Goal: Navigation & Orientation: Find specific page/section

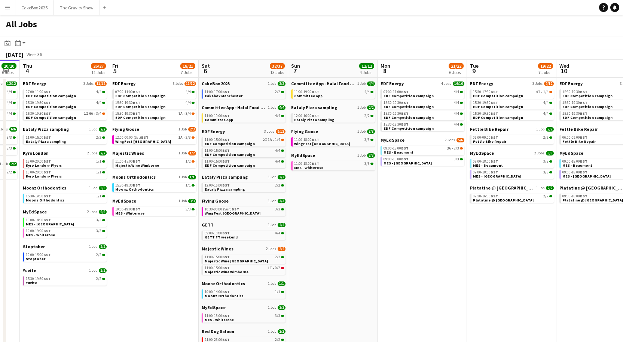
scroll to position [0, 0]
click at [7, 7] on app-icon "Menu" at bounding box center [7, 7] width 6 height 6
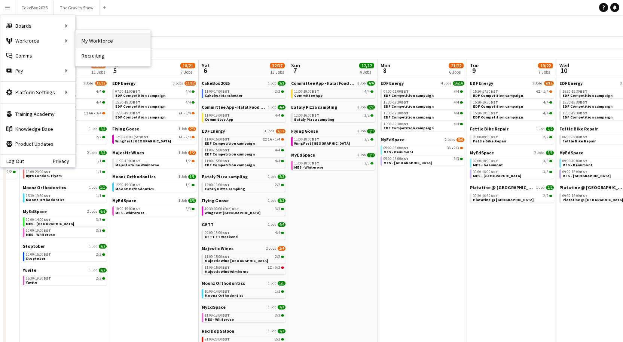
click at [91, 42] on link "My Workforce" at bounding box center [113, 40] width 75 height 15
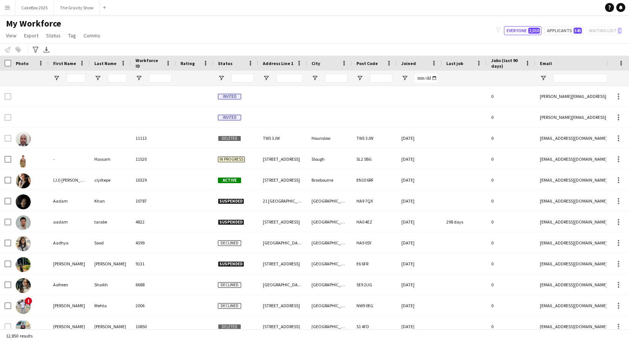
type input "******"
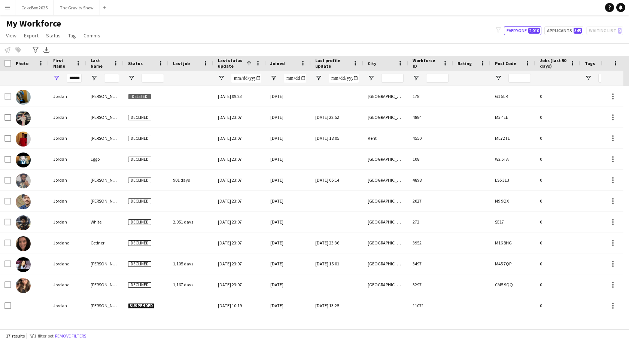
click at [6, 10] on app-icon "Menu" at bounding box center [7, 7] width 6 height 6
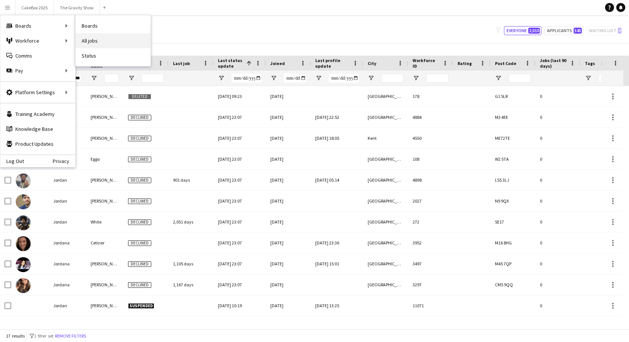
click at [89, 41] on link "All jobs" at bounding box center [113, 40] width 75 height 15
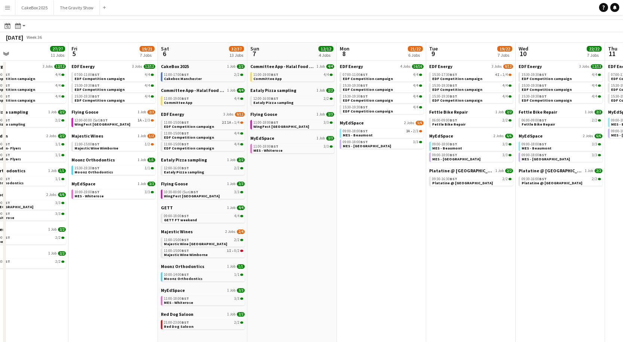
scroll to position [0, 224]
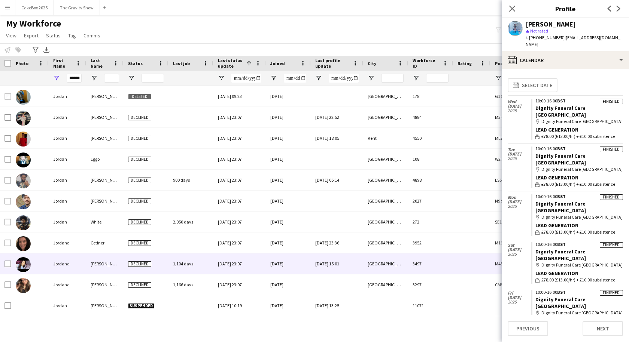
scroll to position [117, 0]
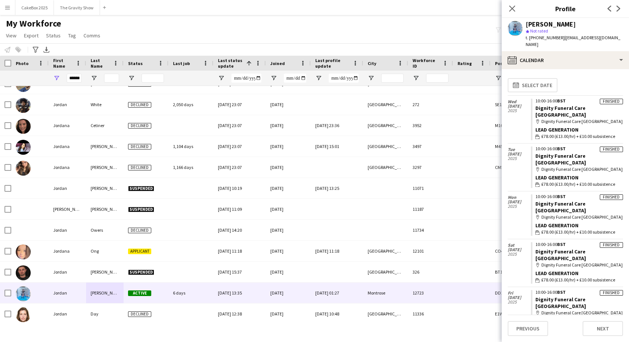
click at [7, 9] on app-icon "Menu" at bounding box center [7, 7] width 6 height 6
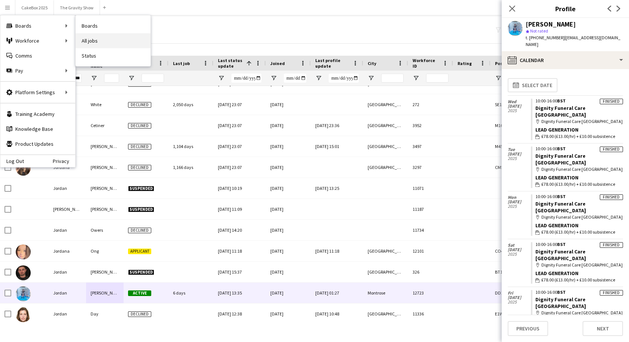
click at [95, 40] on link "All jobs" at bounding box center [113, 40] width 75 height 15
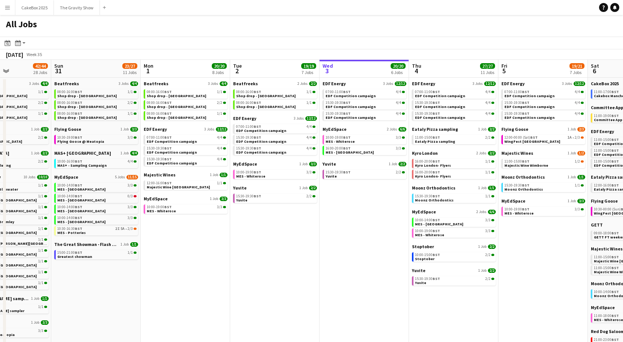
scroll to position [0, 217]
click at [83, 95] on span "Shop drop - [GEOGRAPHIC_DATA]" at bounding box center [87, 96] width 59 height 5
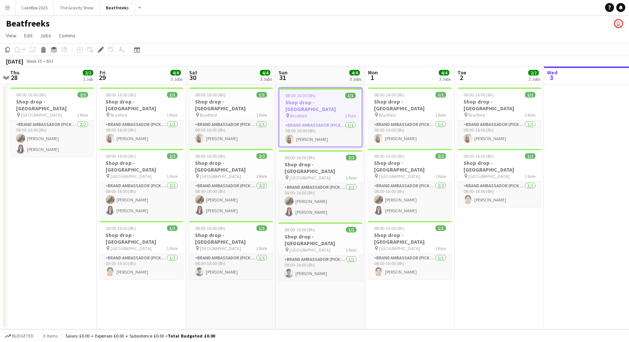
scroll to position [0, 261]
